Goal: Information Seeking & Learning: Find specific fact

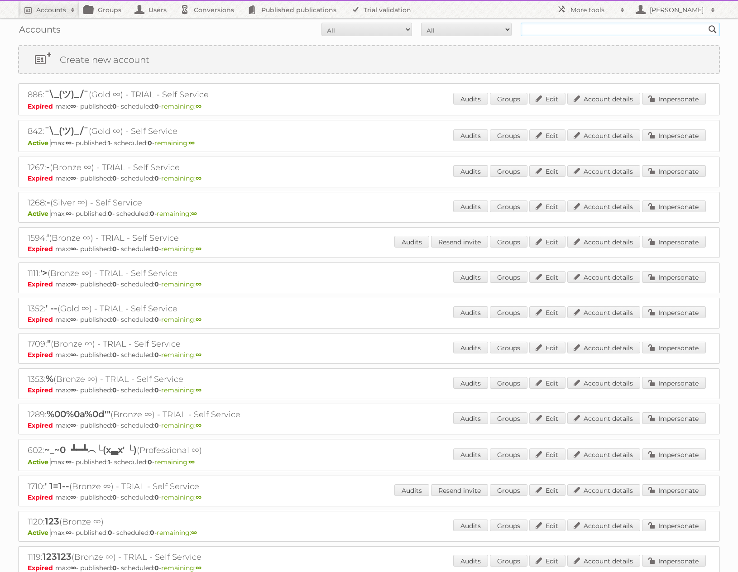
click at [556, 29] on input "text" at bounding box center [620, 30] width 199 height 14
type input "[PERSON_NAME]"
click at [589, 33] on input "[PERSON_NAME]" at bounding box center [620, 30] width 199 height 14
click at [706, 23] on input "Search" at bounding box center [713, 30] width 14 height 14
